Goal: Transaction & Acquisition: Purchase product/service

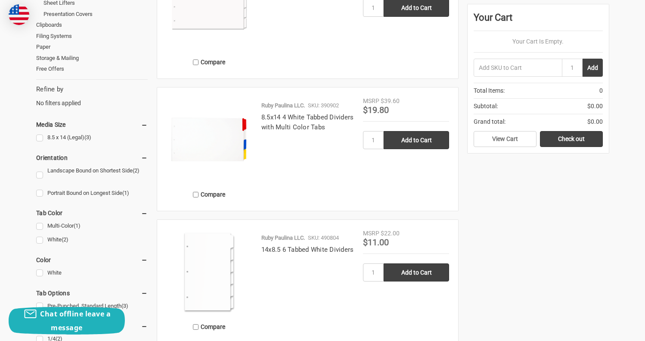
scroll to position [260, 0]
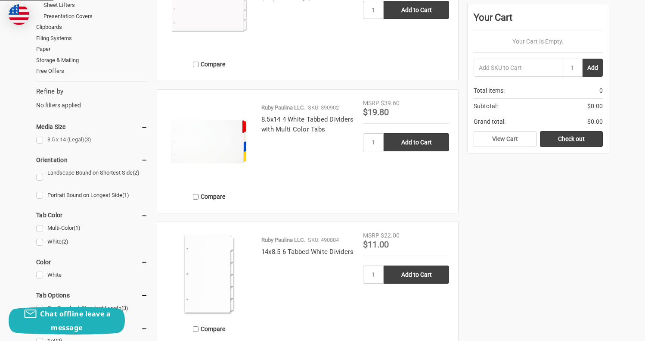
click at [42, 138] on link "8.5 x 14 (Legal) (3)" at bounding box center [92, 140] width 112 height 12
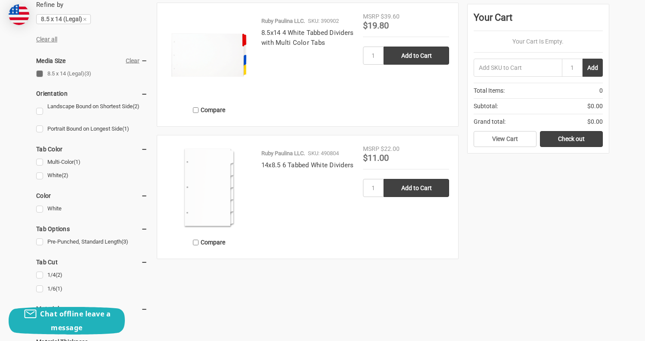
scroll to position [398, 0]
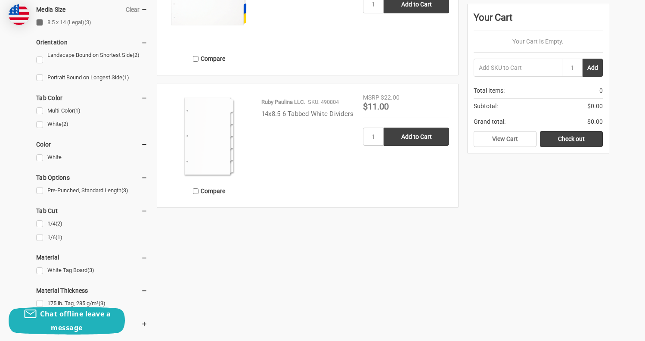
click at [283, 118] on link "14x8.5 6 Tabbed White Dividers" at bounding box center [307, 114] width 93 height 8
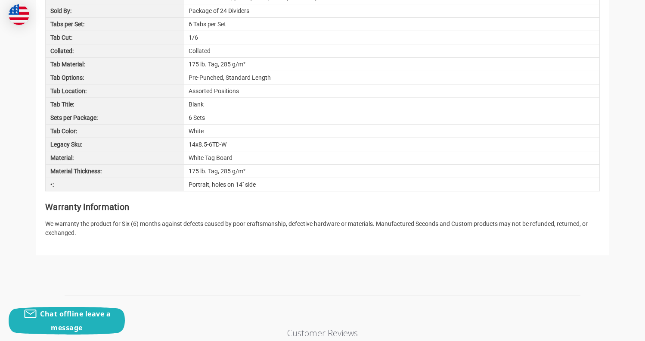
scroll to position [596, 0]
